Goal: Navigation & Orientation: Find specific page/section

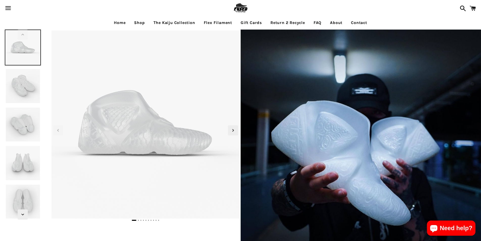
select select "**********"
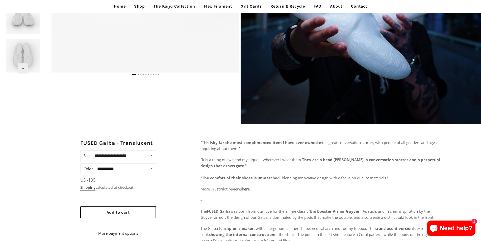
scroll to position [152, 0]
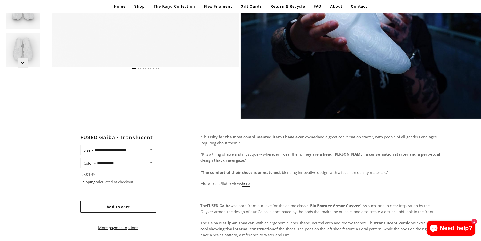
click at [296, 11] on link "Return 2 Recycle" at bounding box center [288, 6] width 42 height 13
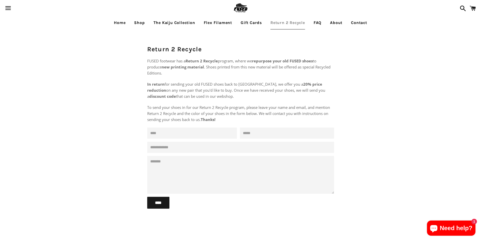
click at [139, 26] on link "Shop" at bounding box center [139, 22] width 18 height 13
